Goal: Navigation & Orientation: Find specific page/section

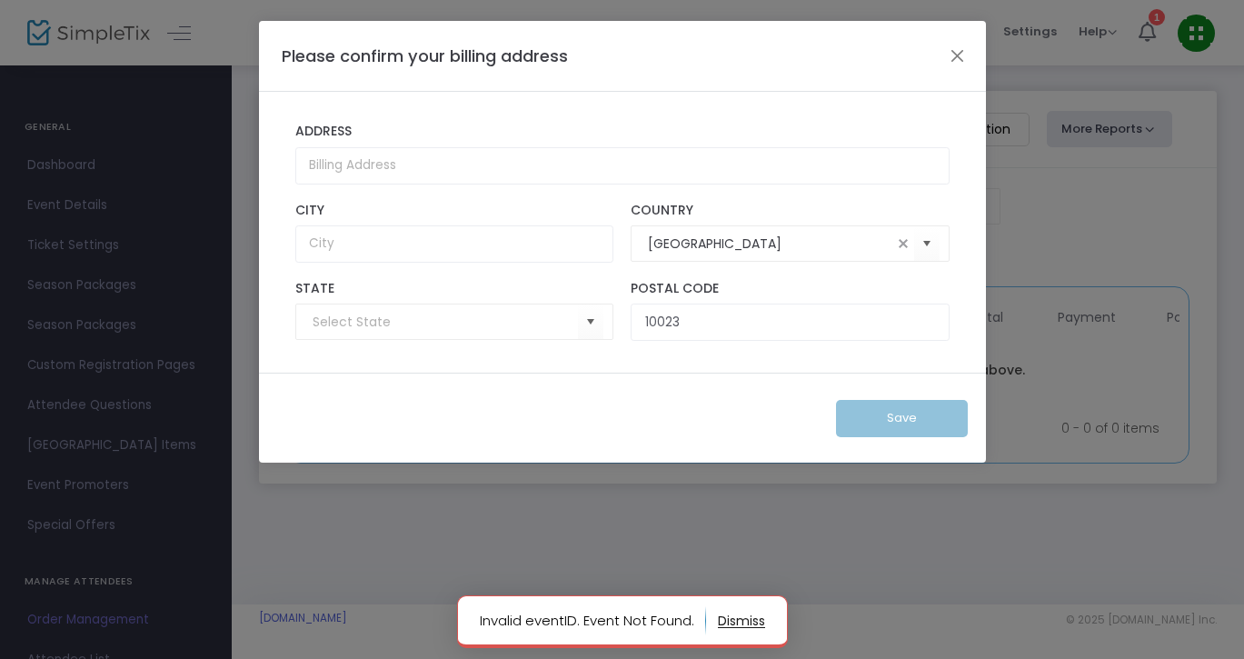
click at [735, 619] on button "button" at bounding box center [741, 620] width 47 height 29
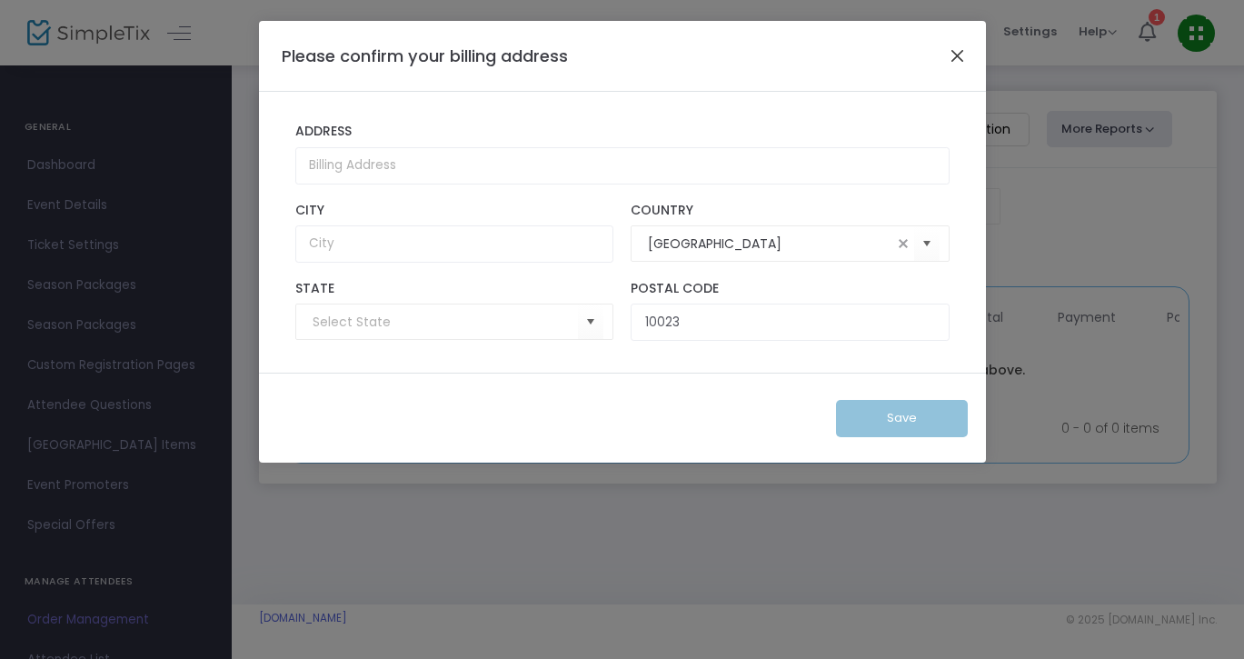
click at [956, 51] on button "Close" at bounding box center [957, 56] width 24 height 24
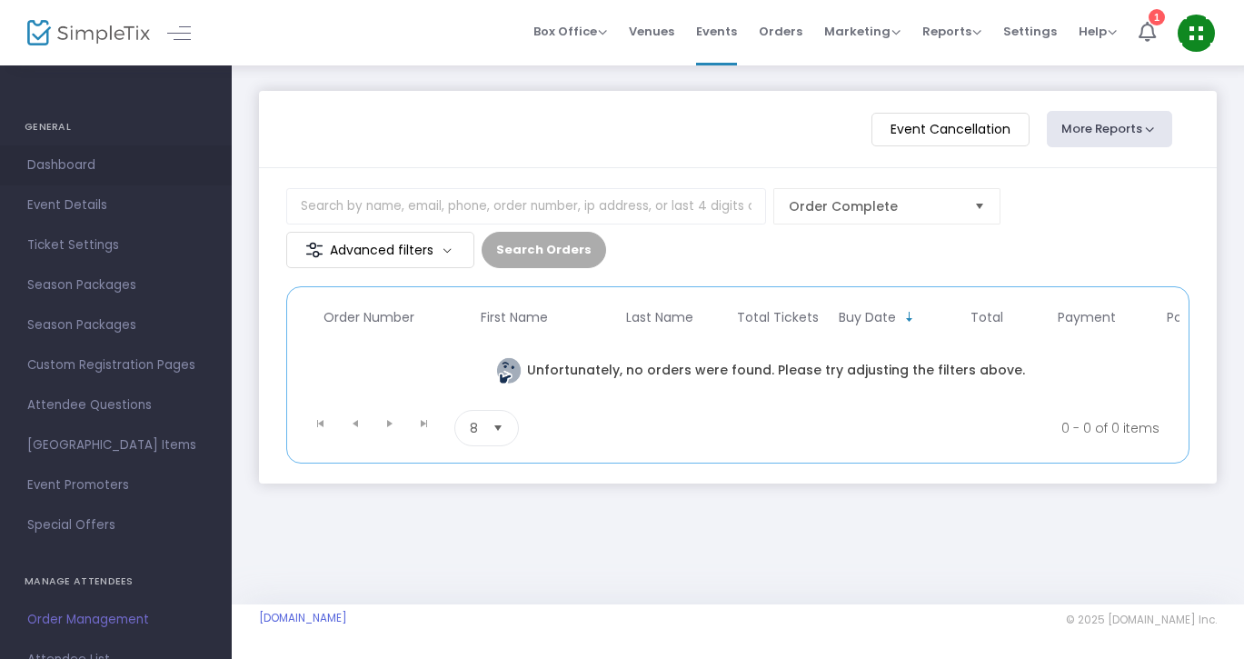
click at [76, 162] on span "Dashboard" at bounding box center [115, 166] width 177 height 24
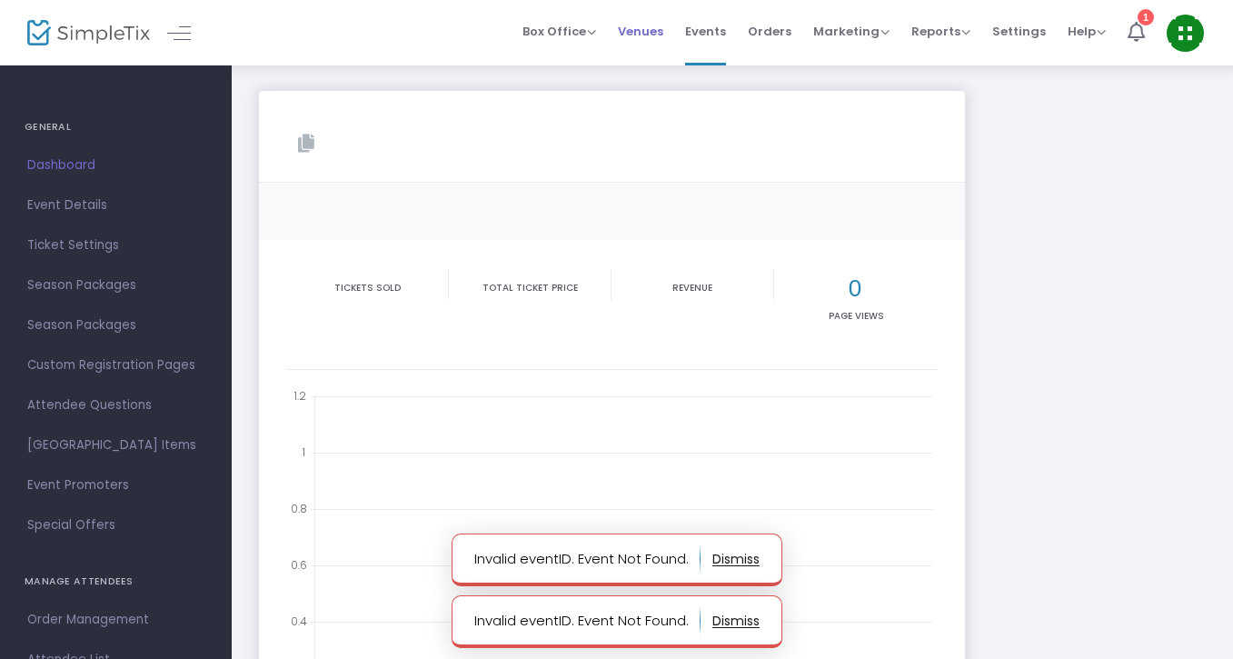
click at [641, 30] on span "Venues" at bounding box center [640, 31] width 45 height 46
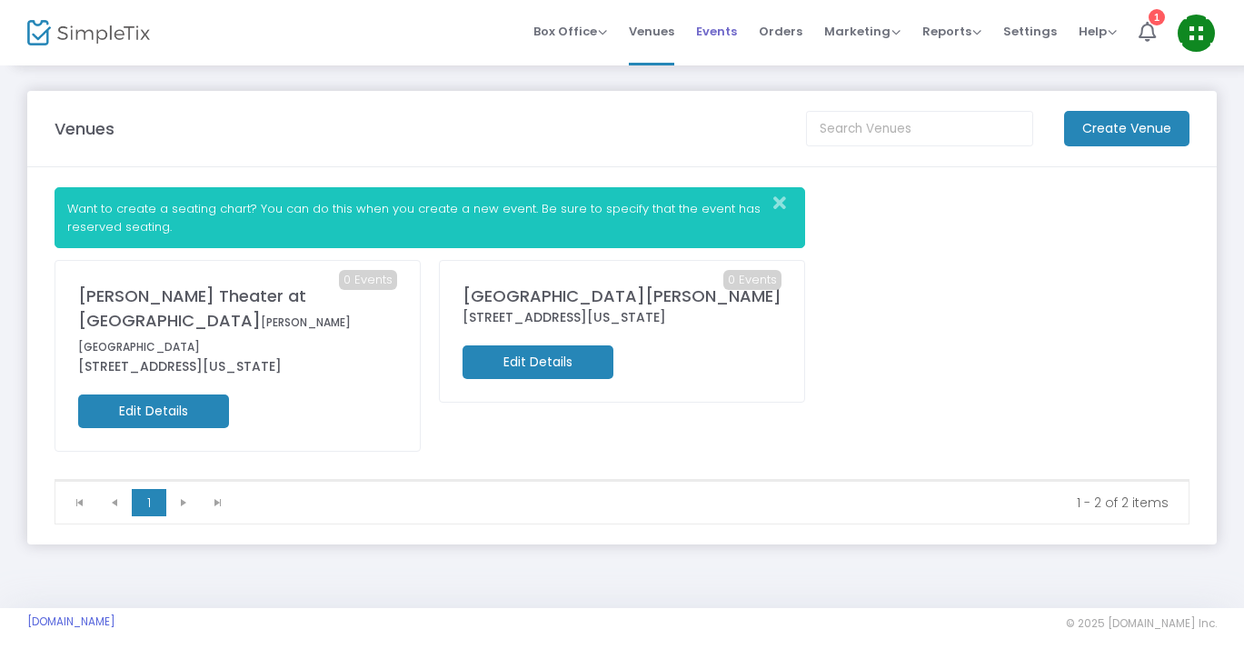
click at [723, 29] on span "Events" at bounding box center [716, 31] width 41 height 46
